Goal: Transaction & Acquisition: Download file/media

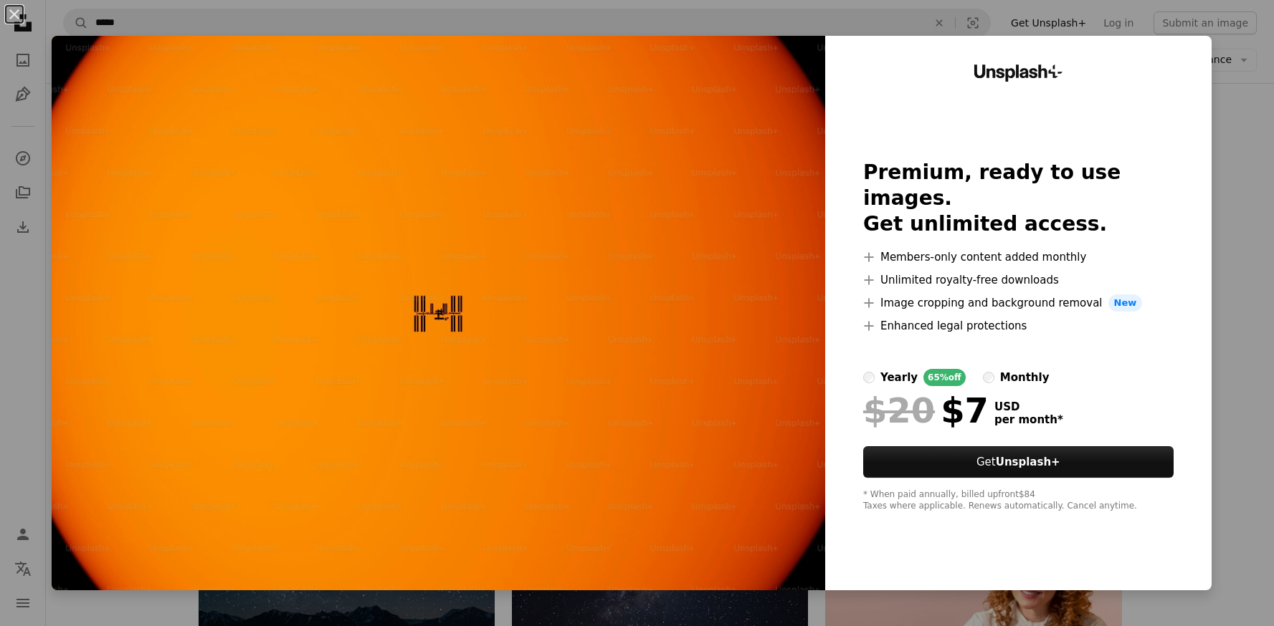
scroll to position [5016, 0]
click at [1256, 90] on div "An X shape Unsplash+ Premium, ready to use images. Get unlimited access. A plus…" at bounding box center [637, 313] width 1274 height 626
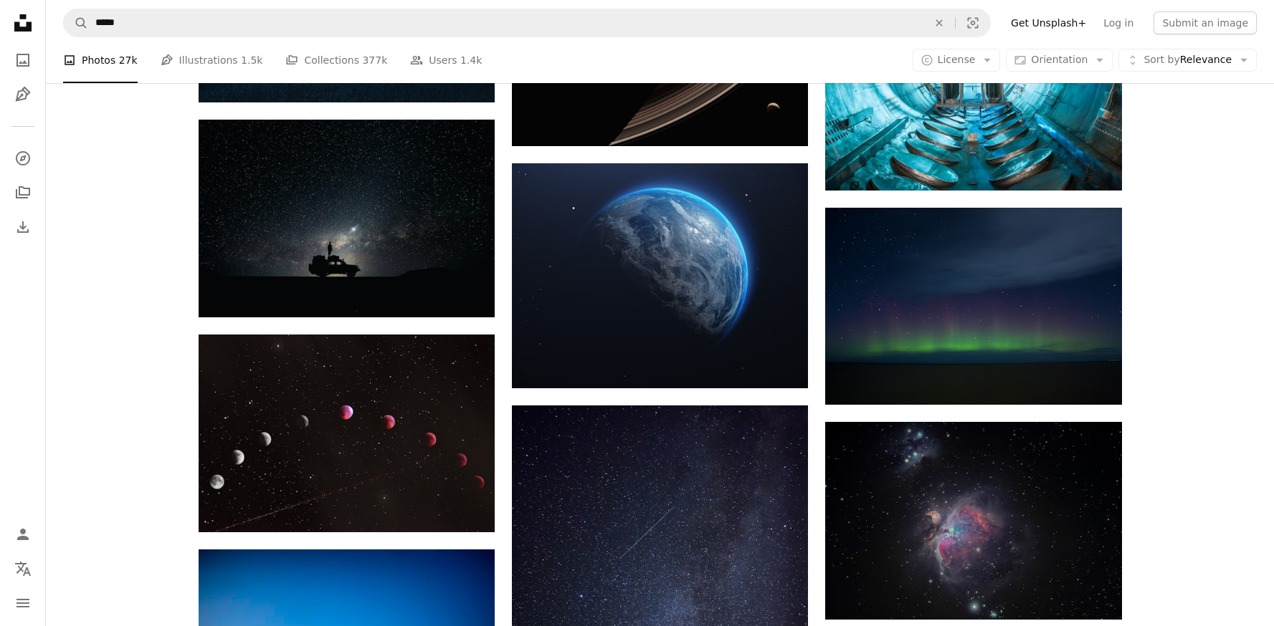
scroll to position [11664, 0]
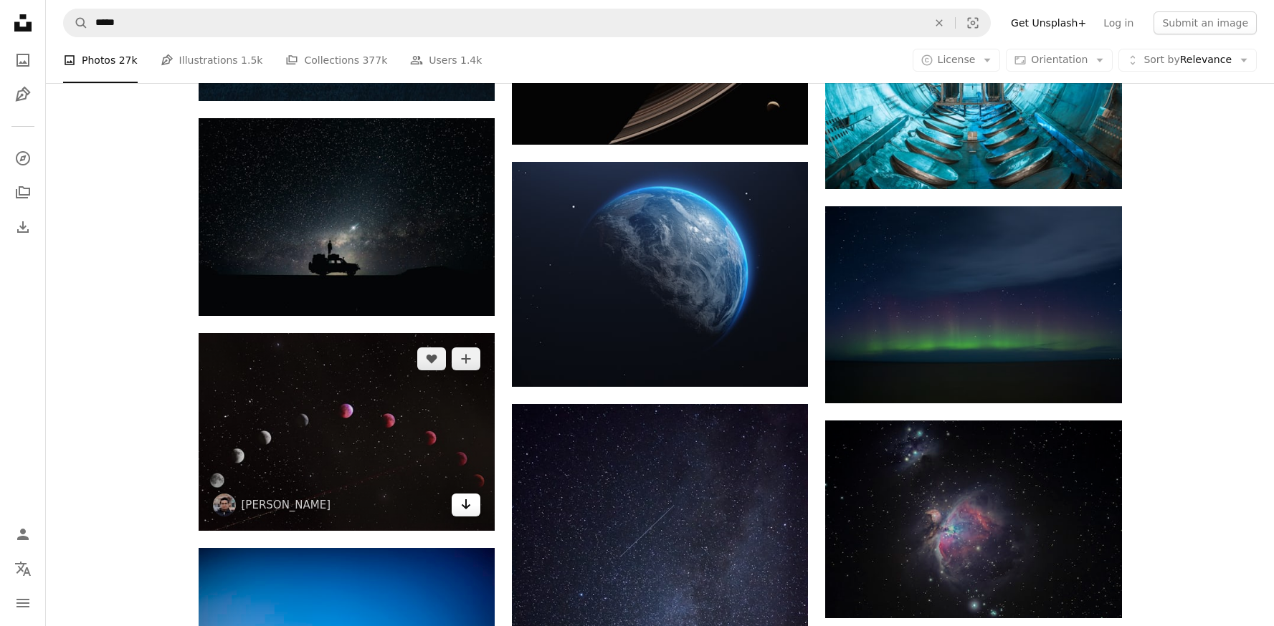
click at [459, 512] on link "Arrow pointing down" at bounding box center [466, 505] width 29 height 23
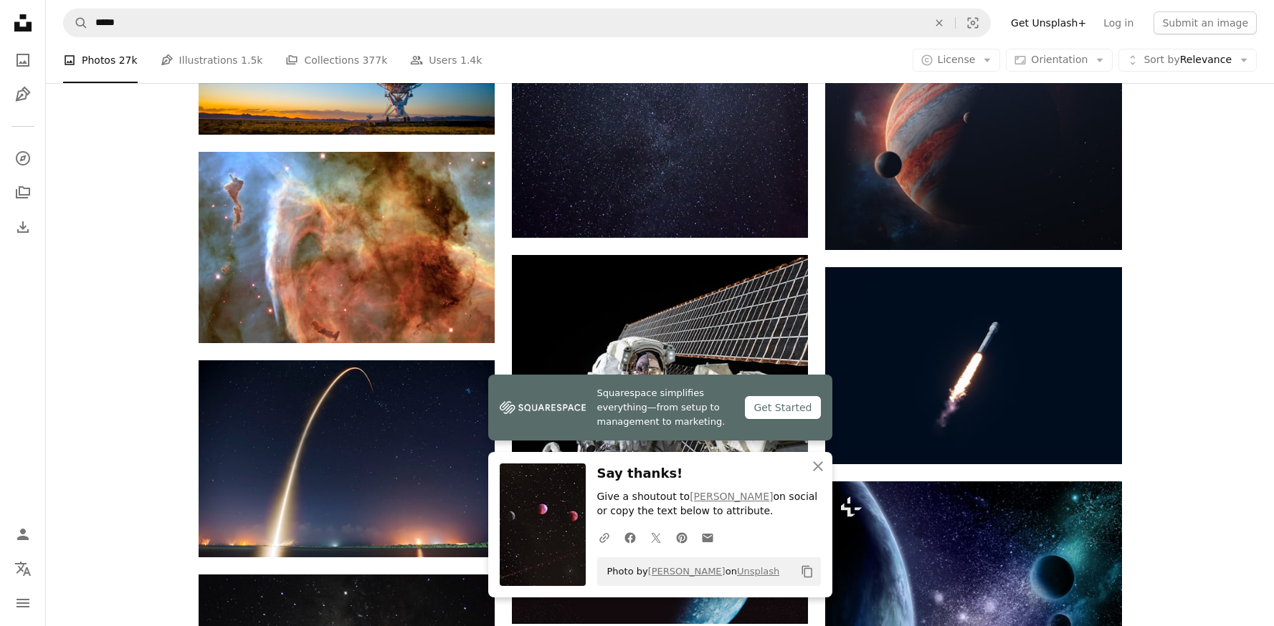
scroll to position [12289, 0]
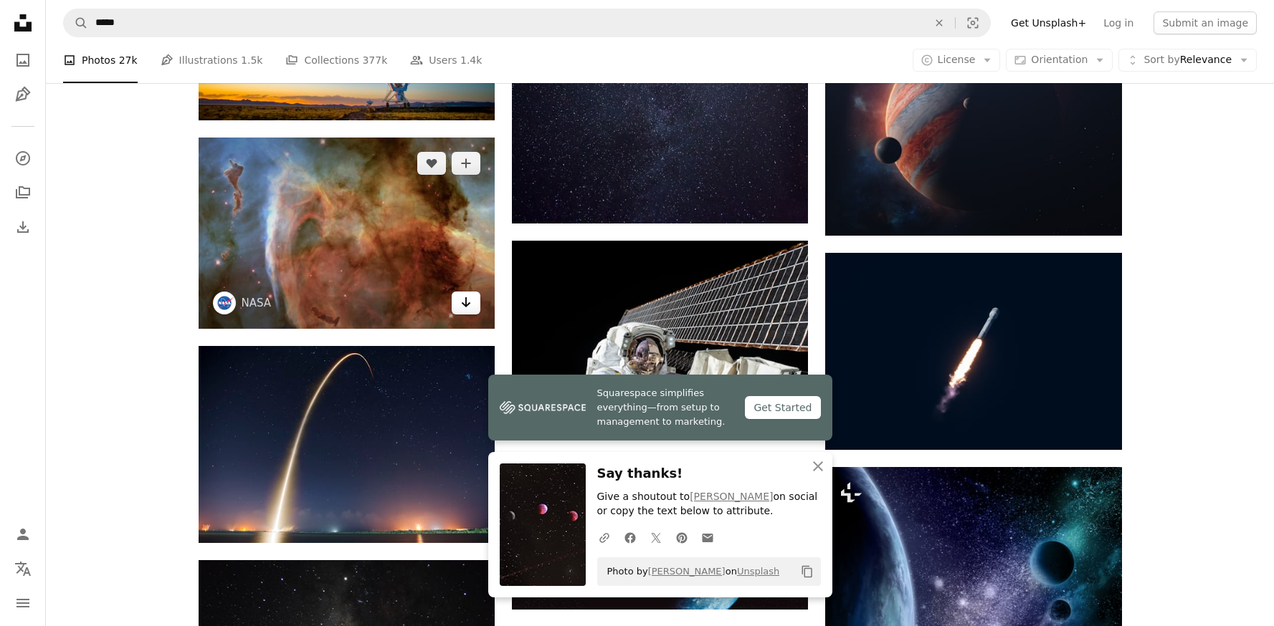
click at [471, 315] on link "Arrow pointing down" at bounding box center [466, 303] width 29 height 23
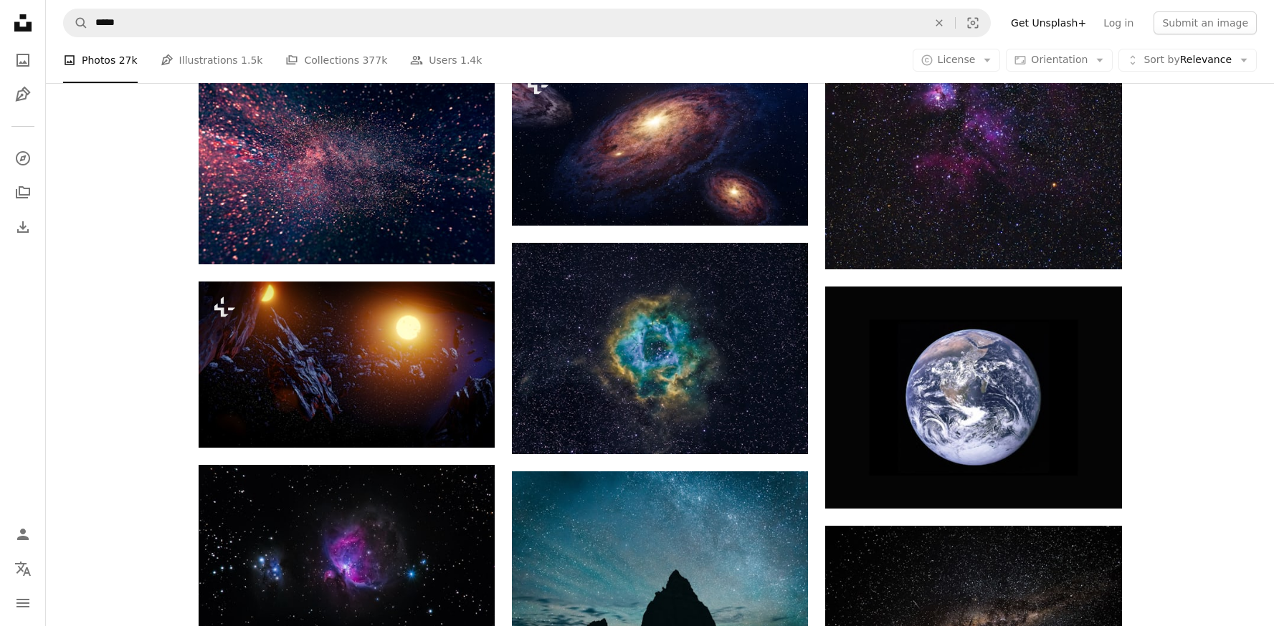
scroll to position [13243, 0]
